Goal: Information Seeking & Learning: Learn about a topic

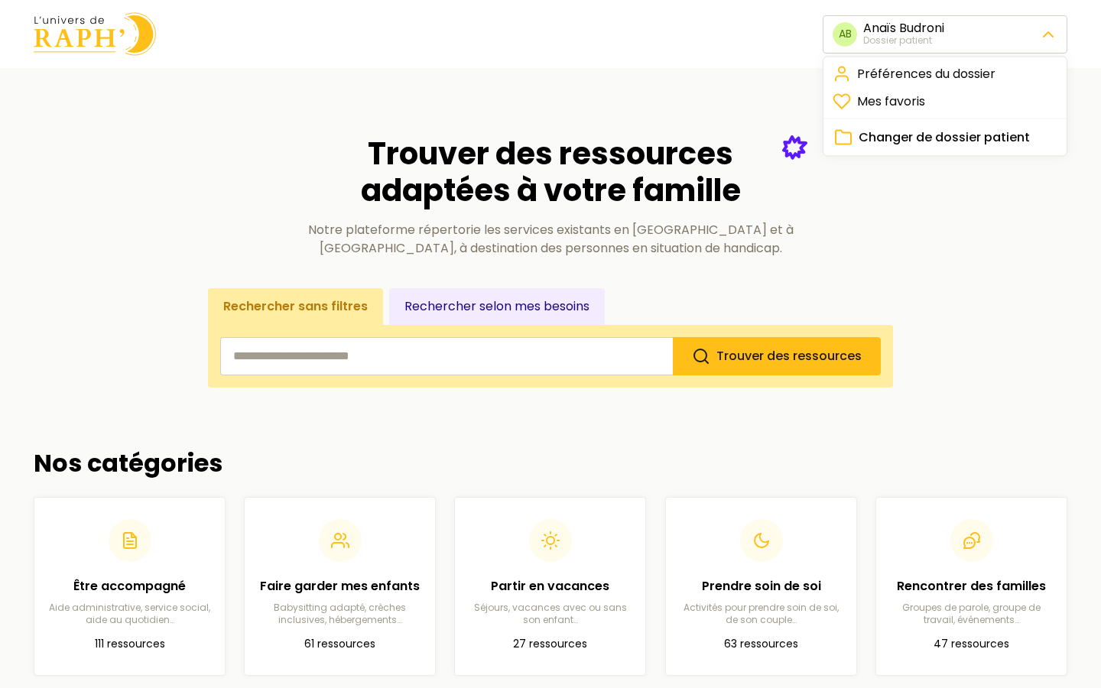
click at [955, 147] on button "Changer de dossier patient" at bounding box center [944, 137] width 225 height 21
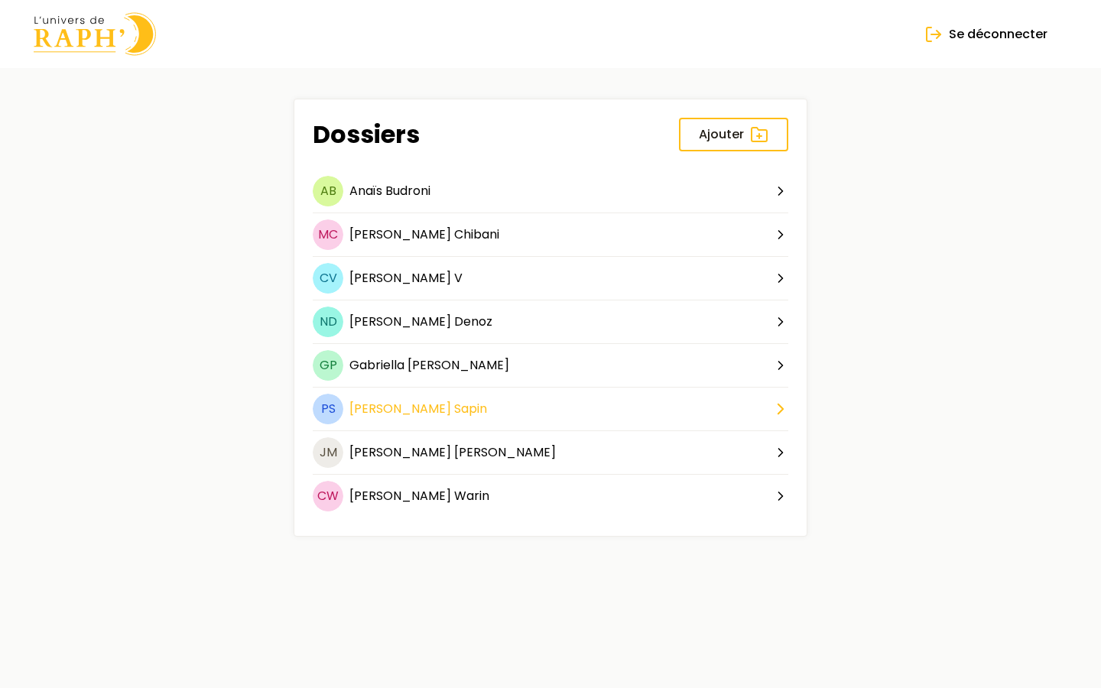
click at [421, 416] on button "PS [PERSON_NAME]" at bounding box center [550, 412] width 475 height 37
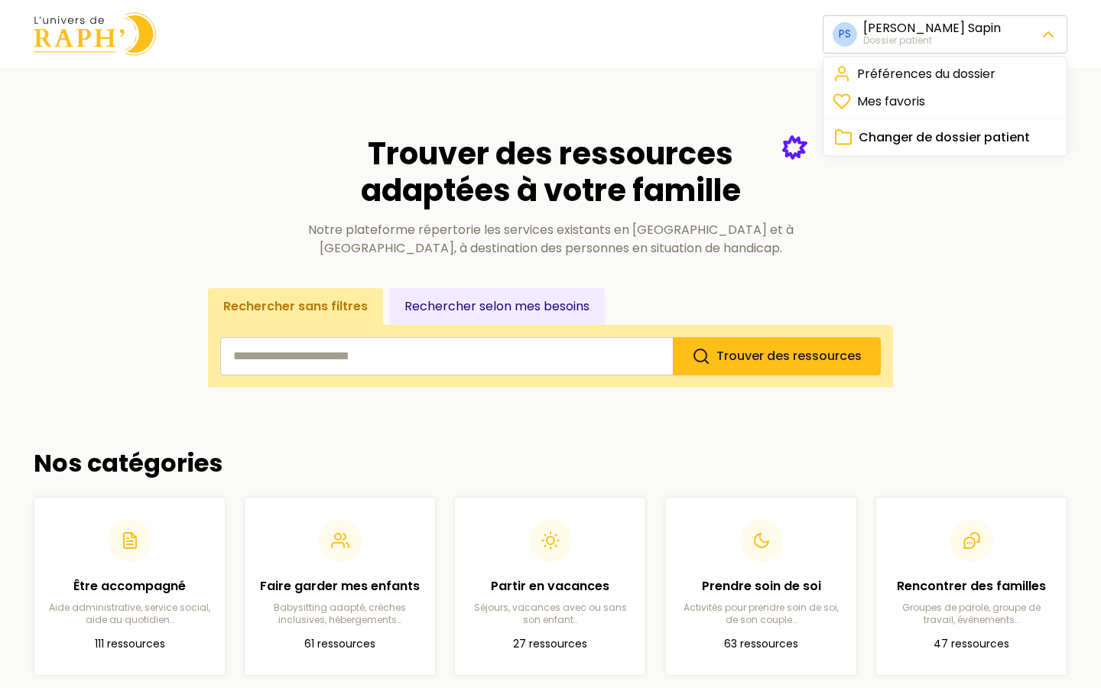
click at [894, 81] on link "Préférences du dossier" at bounding box center [944, 74] width 237 height 28
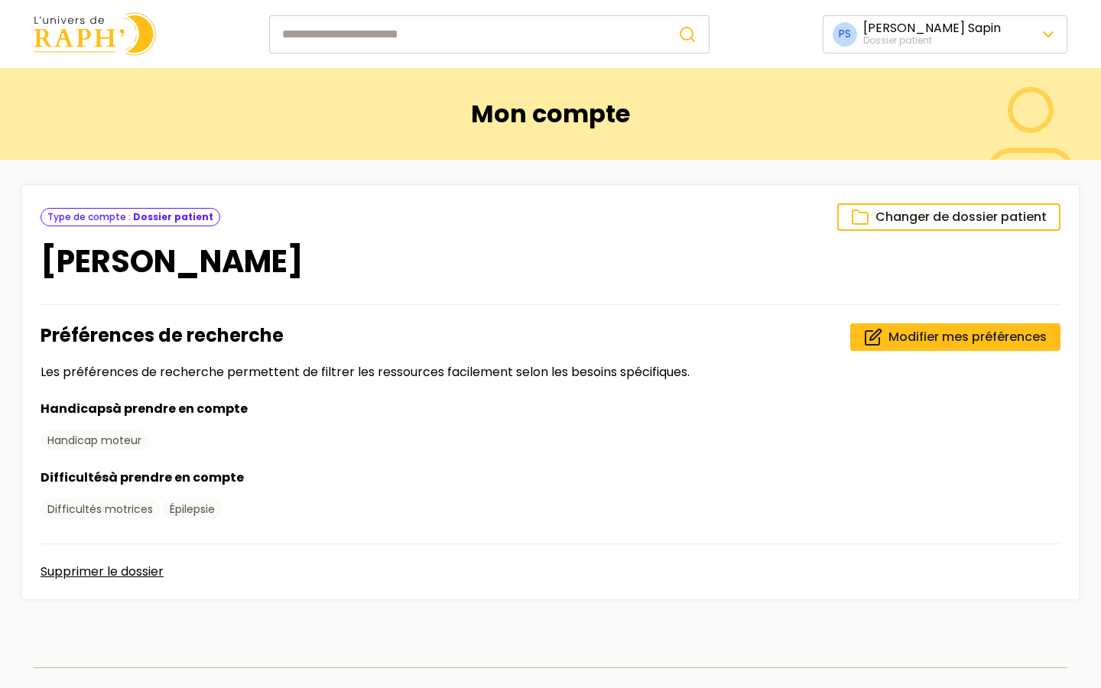
click at [125, 50] on img at bounding box center [95, 34] width 122 height 44
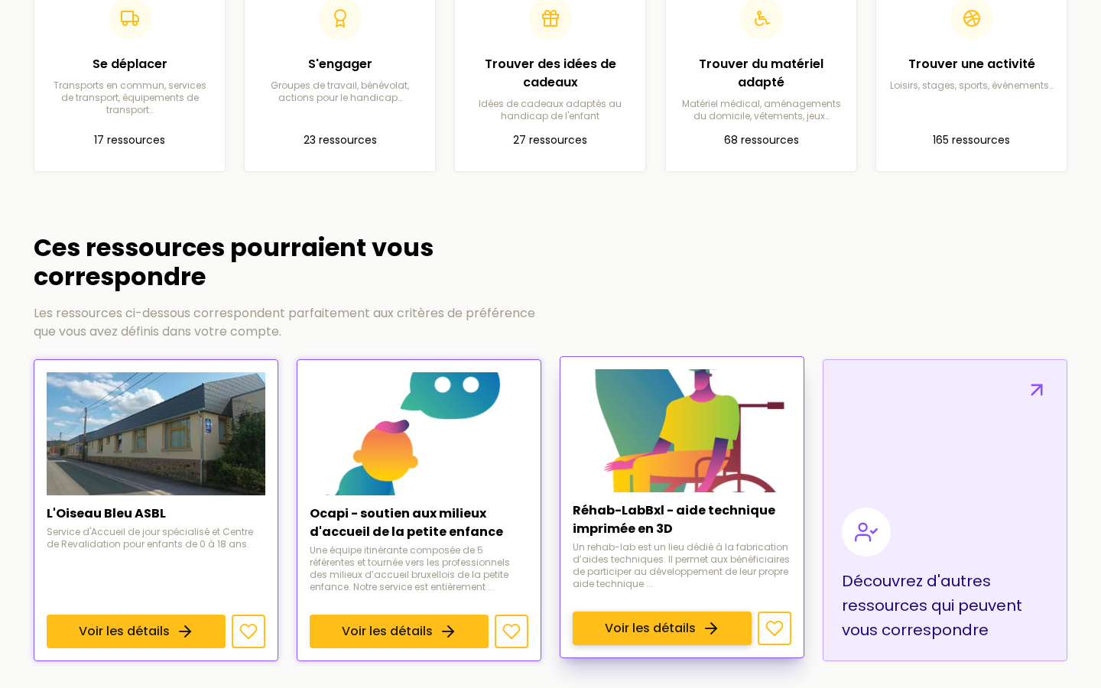
scroll to position [720, 0]
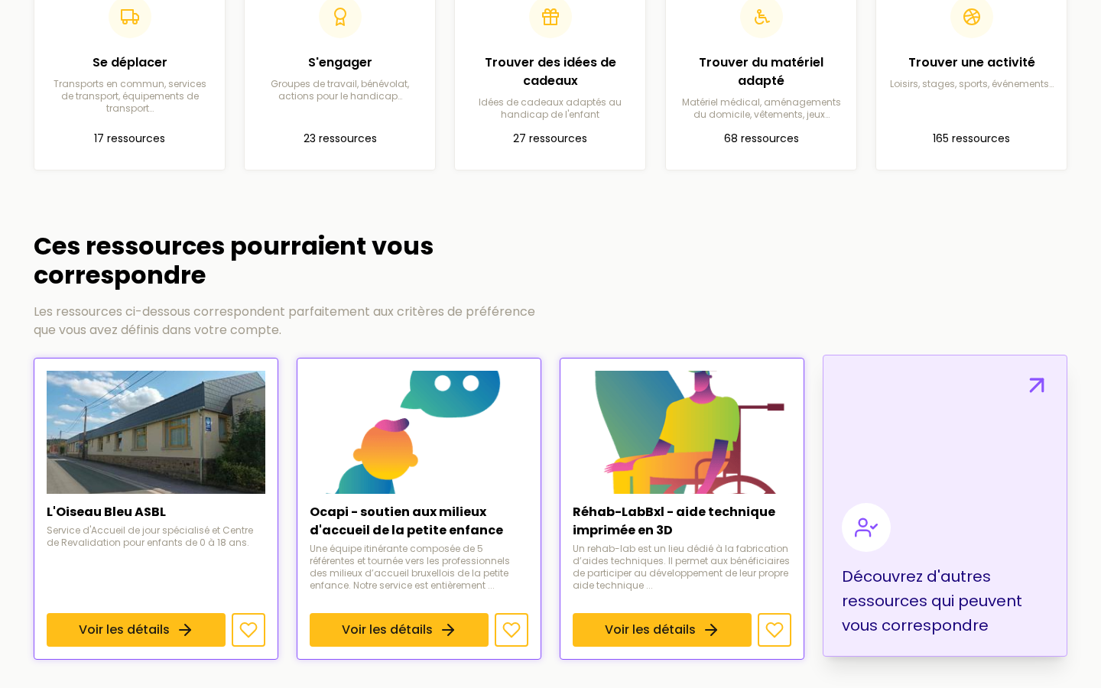
click at [871, 462] on link "Découvrez d'autres ressources qui peuvent vous correspondre" at bounding box center [944, 506] width 245 height 302
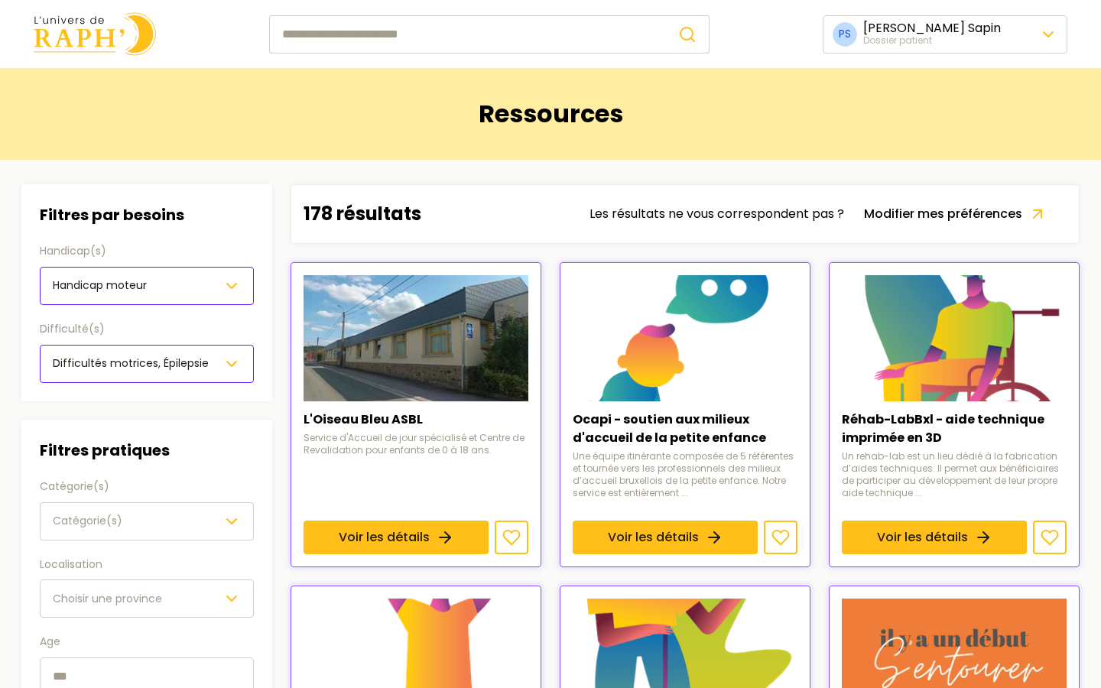
click at [56, 22] on img at bounding box center [95, 34] width 122 height 44
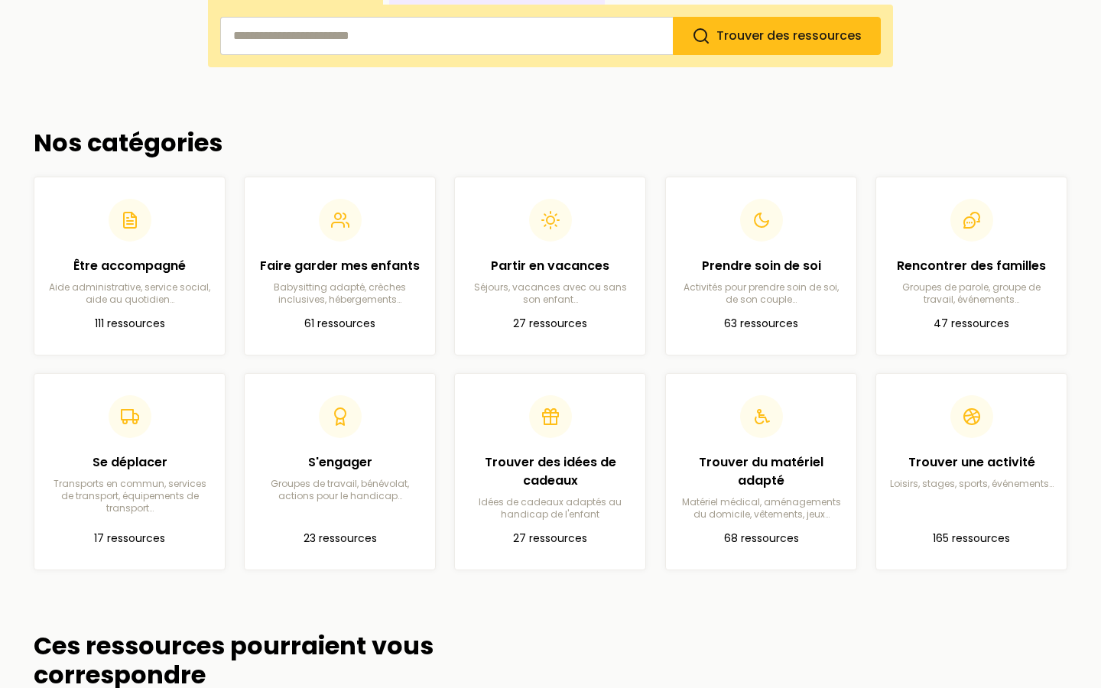
scroll to position [323, 0]
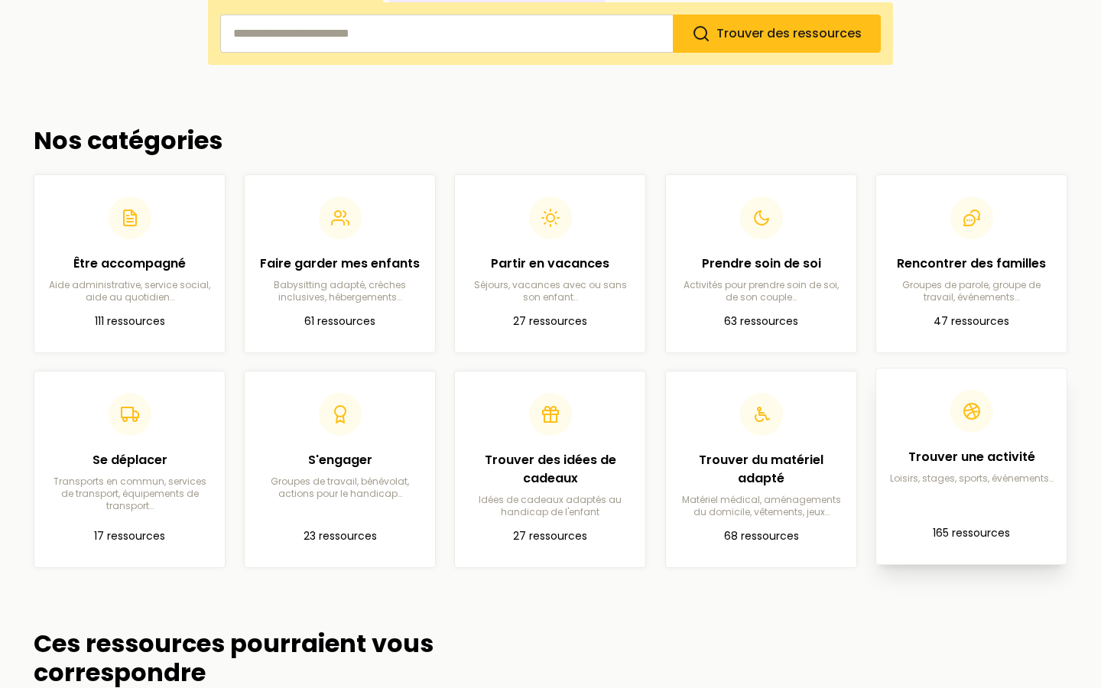
click at [982, 514] on article "Trouver une activité Loisirs, stages, sports, événements… 165 ressources" at bounding box center [971, 466] width 166 height 171
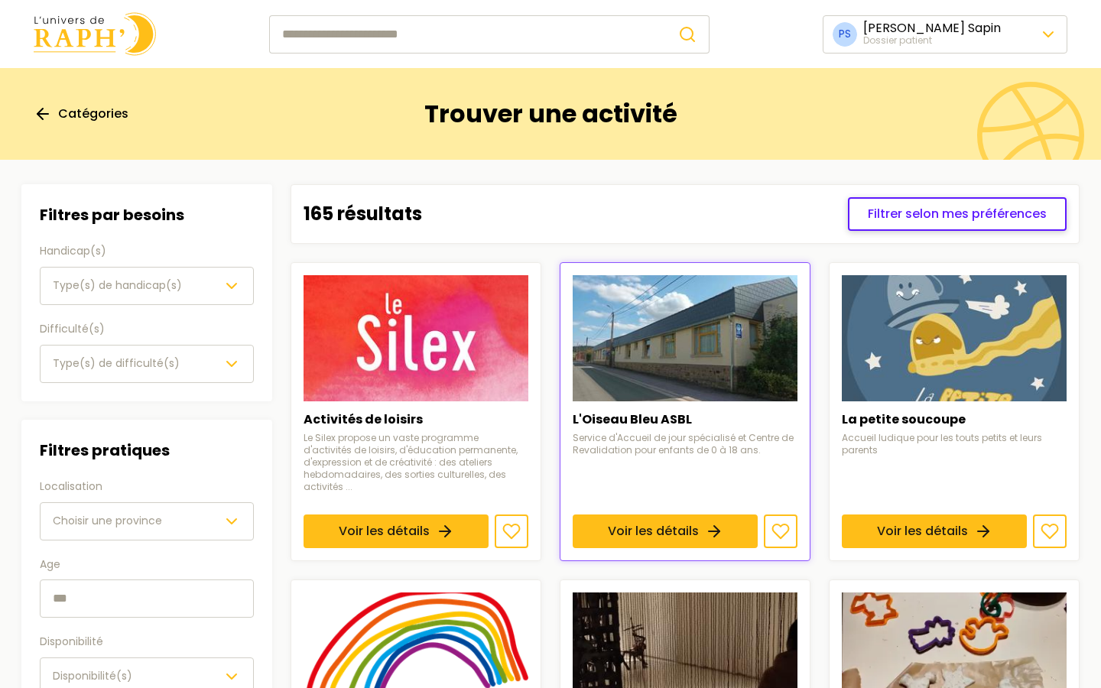
click at [917, 208] on span "Filtrer selon mes préférences" at bounding box center [957, 214] width 179 height 18
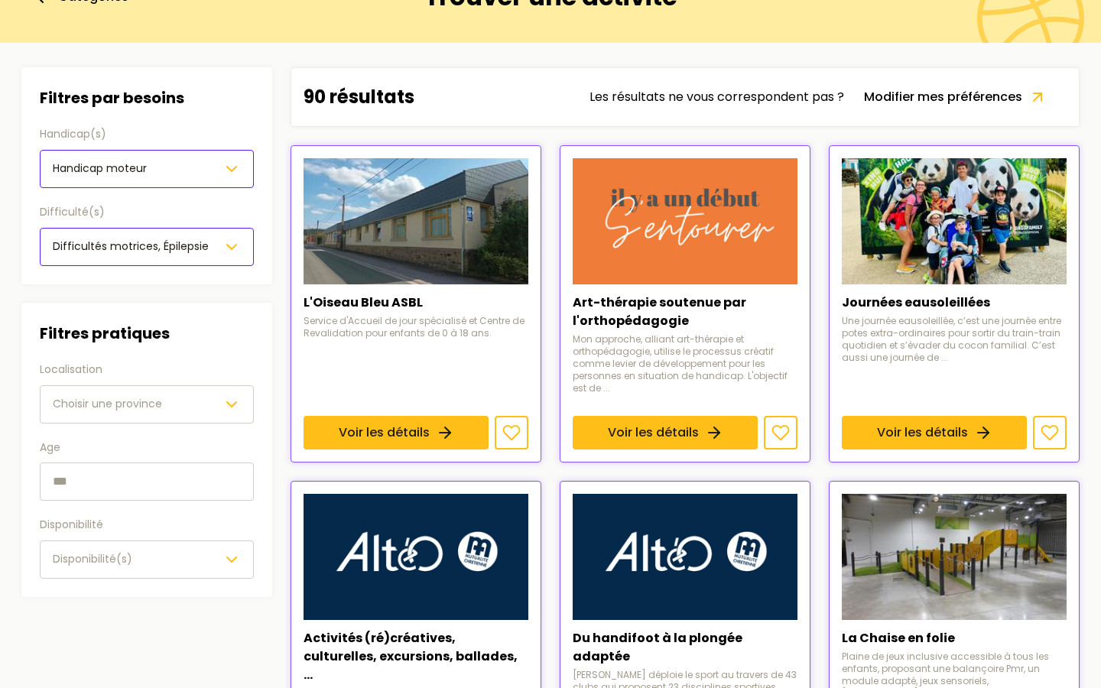
scroll to position [119, 0]
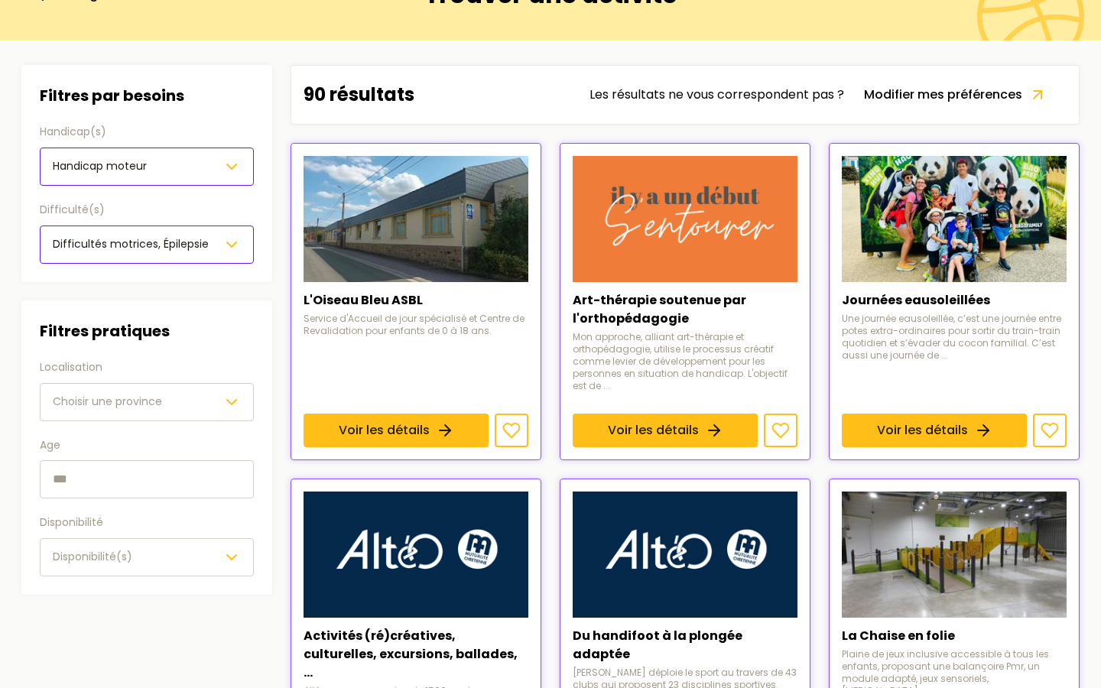
click at [125, 393] on span "Choisir une province" at bounding box center [107, 402] width 109 height 18
click at [128, 485] on input "text" at bounding box center [147, 479] width 214 height 38
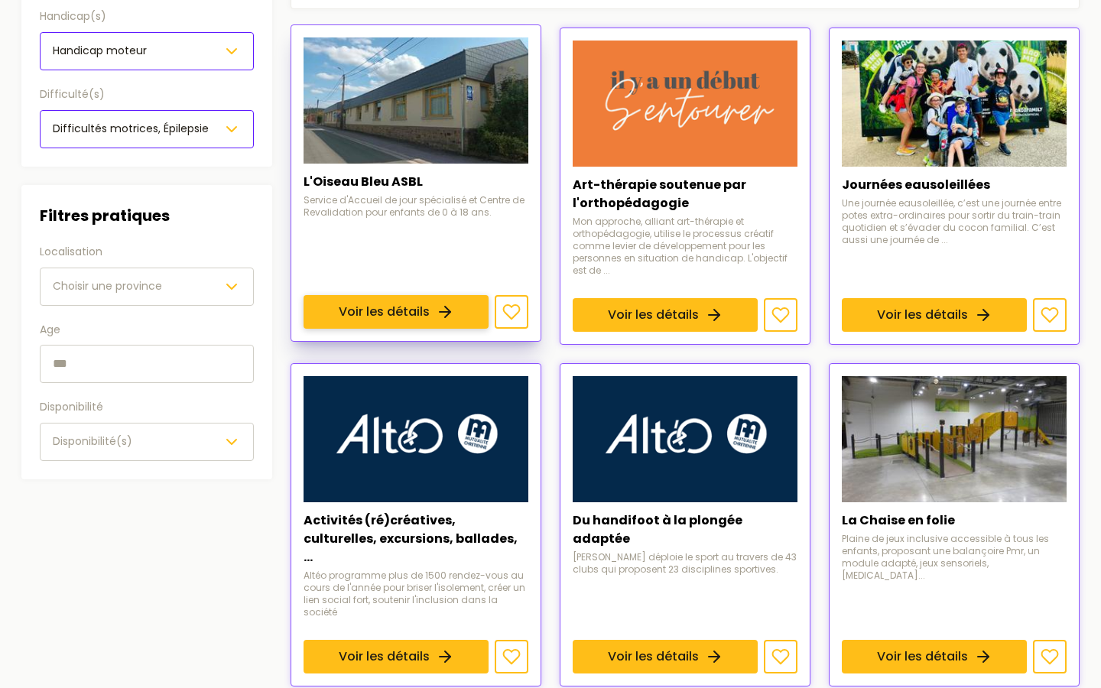
scroll to position [234, 0]
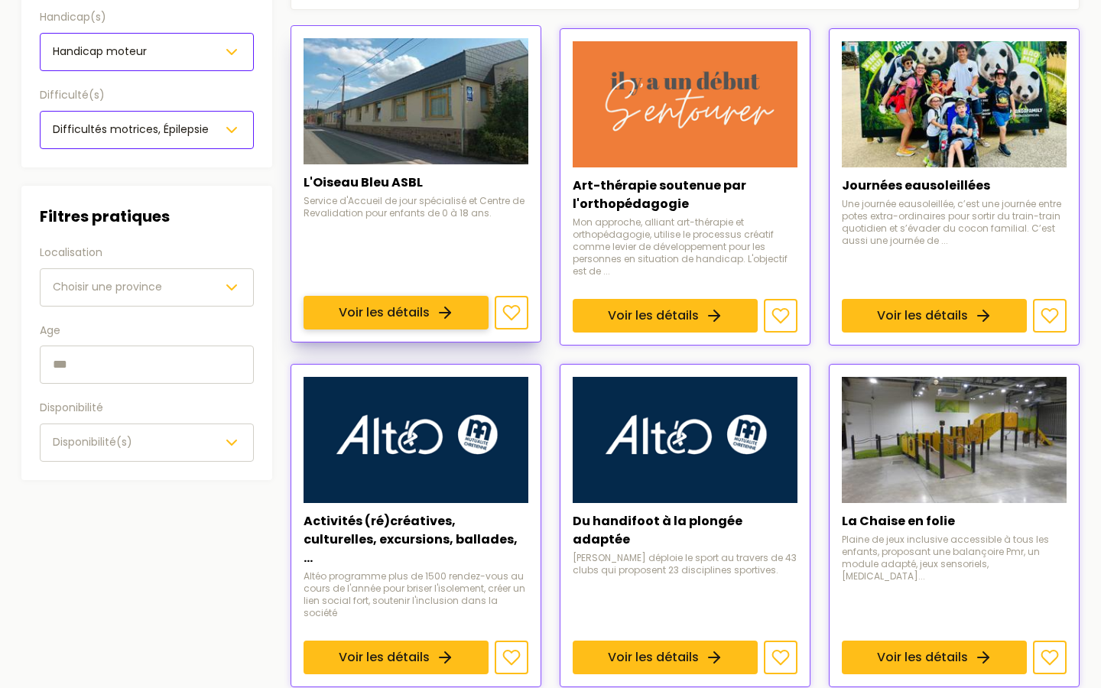
click at [387, 296] on link "Voir les détails" at bounding box center [395, 313] width 185 height 34
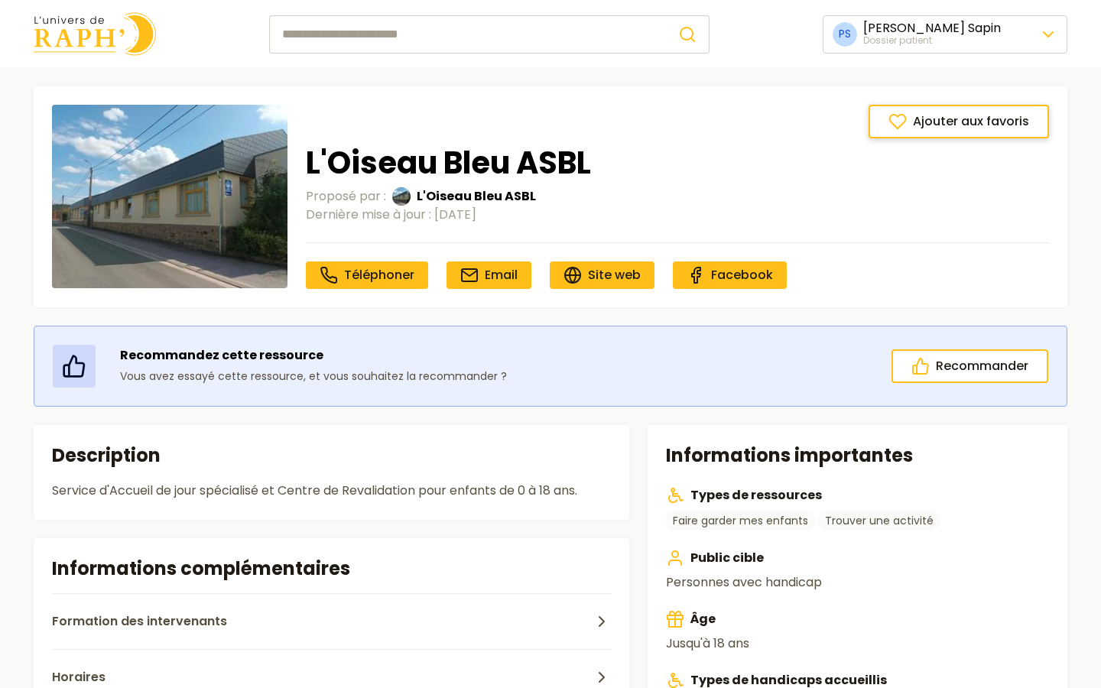
click at [931, 115] on span "Ajouter aux favoris" at bounding box center [971, 121] width 116 height 18
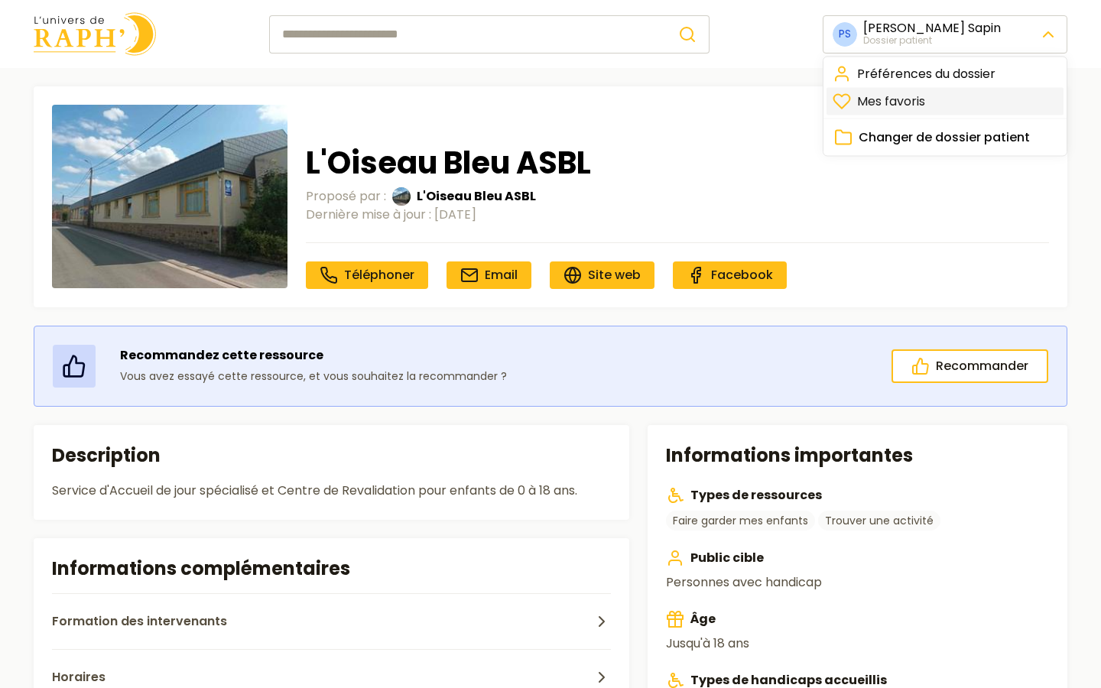
click at [918, 112] on link "Mes favoris" at bounding box center [944, 102] width 237 height 28
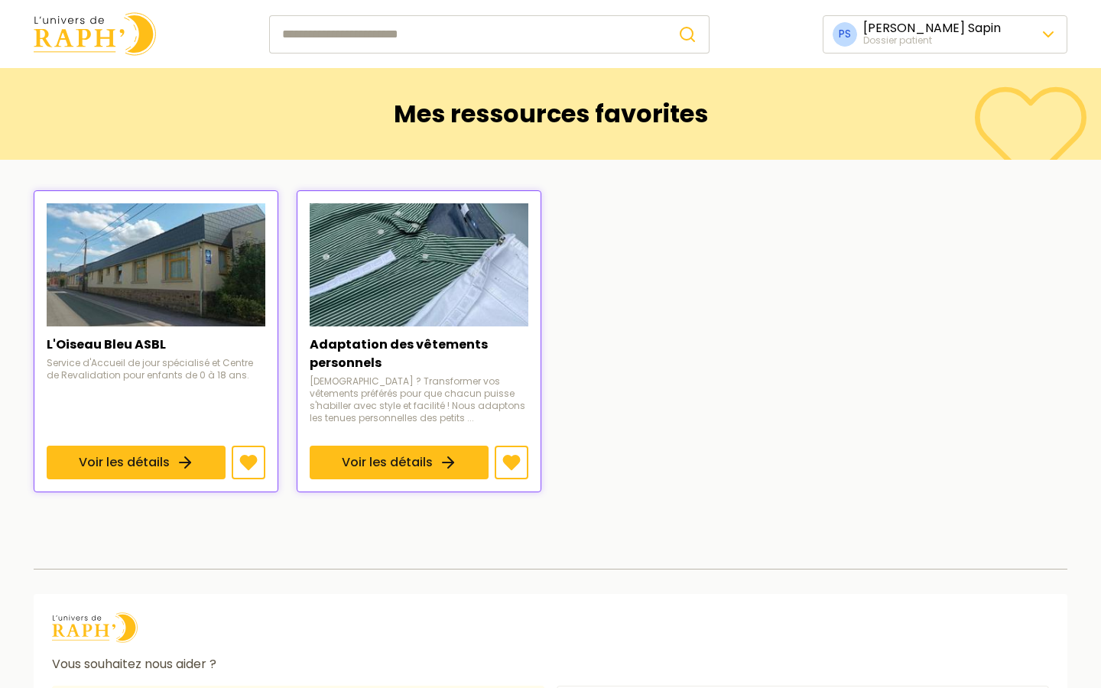
click at [138, 39] on img at bounding box center [95, 34] width 122 height 44
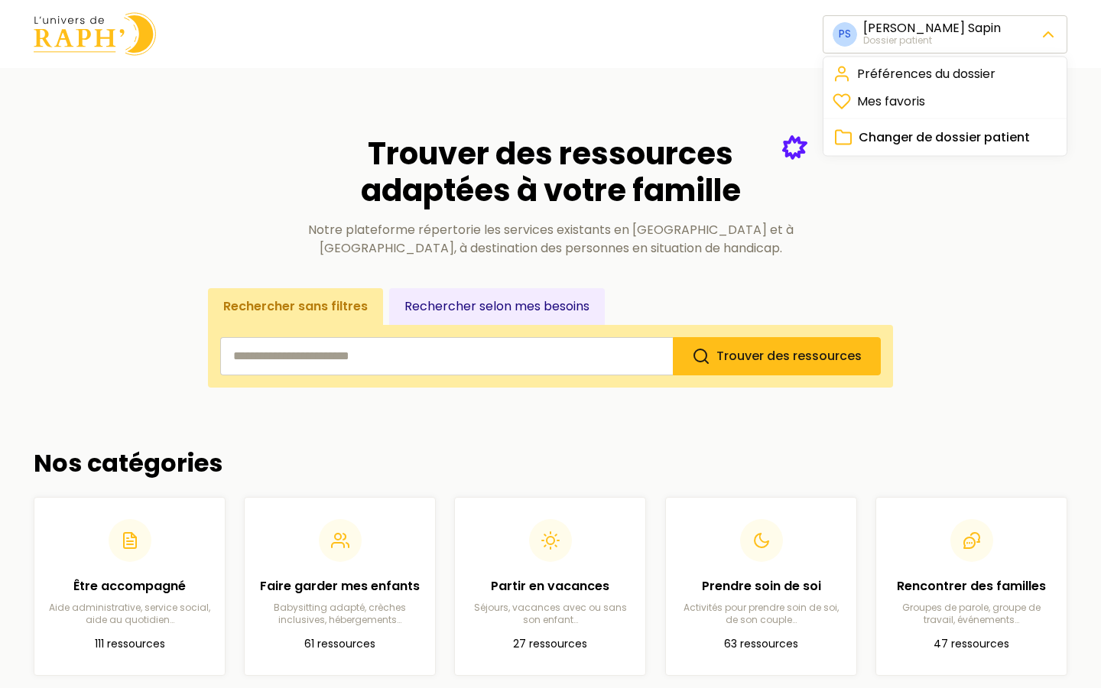
click at [959, 128] on span "Changer de dossier patient" at bounding box center [943, 137] width 171 height 18
